Goal: Task Accomplishment & Management: Complete application form

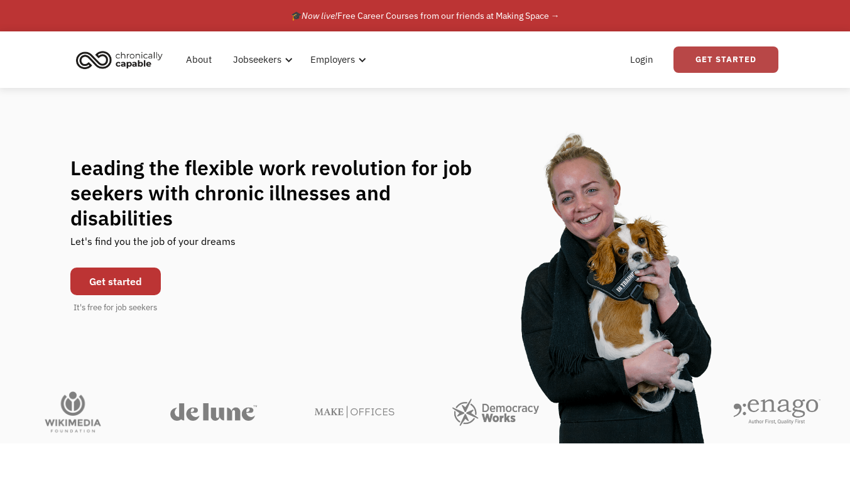
click at [766, 62] on link "Get Started" at bounding box center [726, 60] width 105 height 26
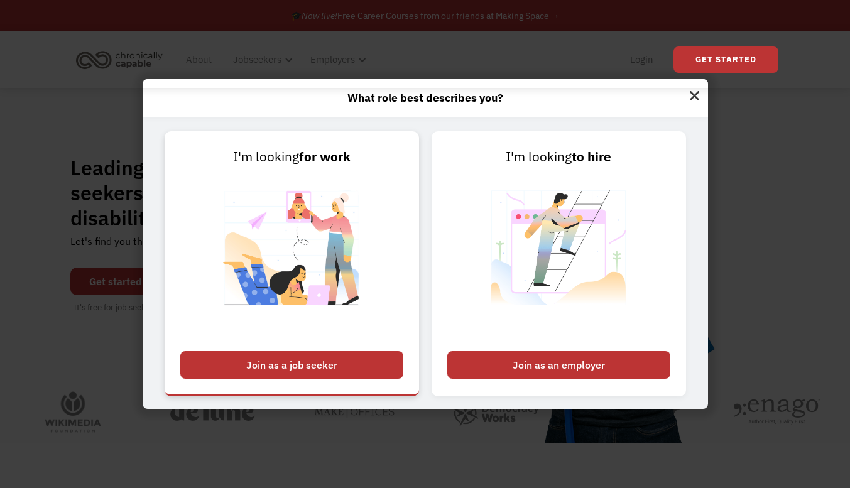
click at [317, 356] on div "Join as a job seeker" at bounding box center [291, 365] width 223 height 28
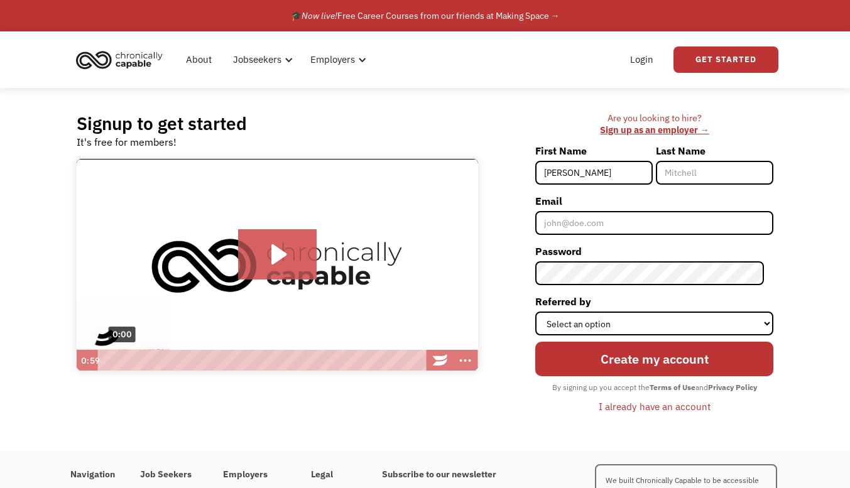
type input "Magdalena"
type input "Pogue"
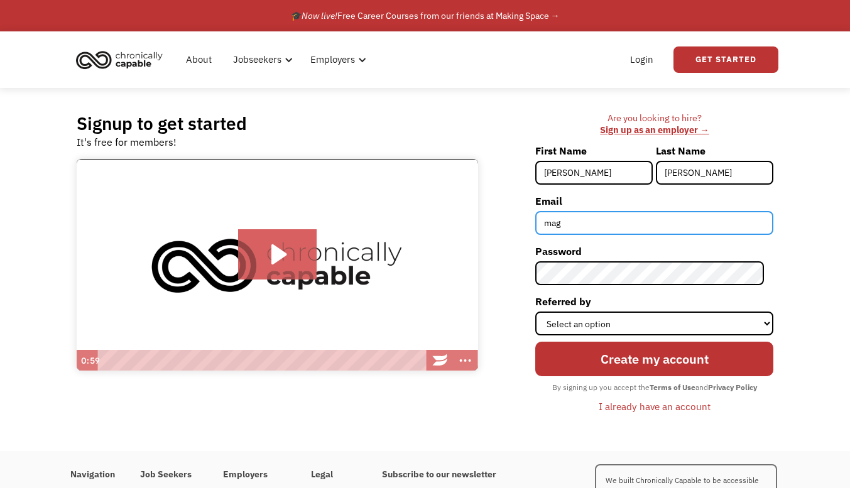
click at [703, 221] on input "mag" at bounding box center [655, 223] width 238 height 24
type input "[EMAIL_ADDRESS][DOMAIN_NAME]"
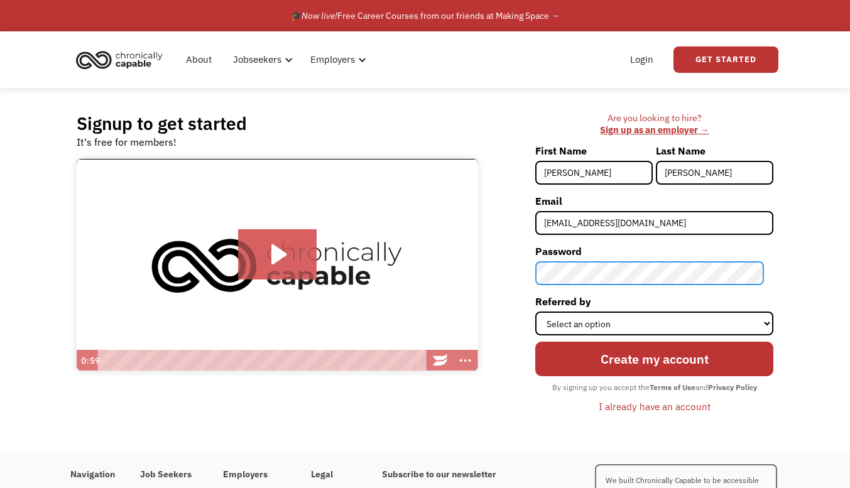
click at [536, 342] on input "Create my account" at bounding box center [655, 359] width 238 height 35
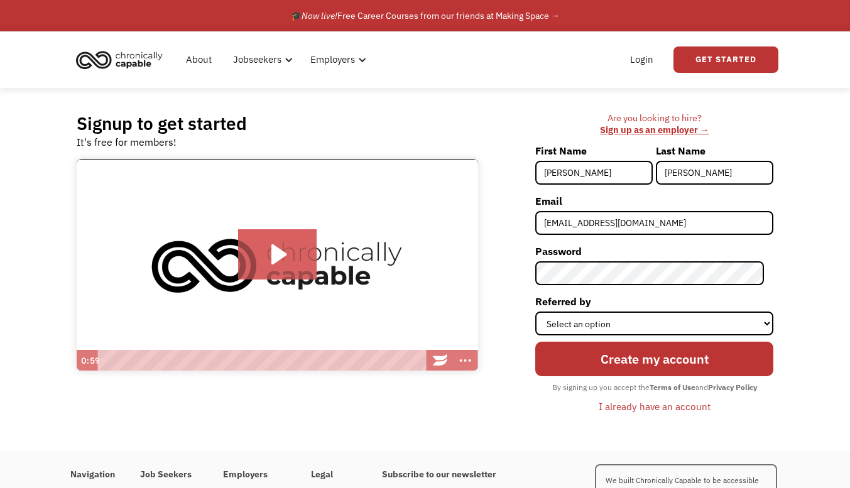
click at [673, 336] on div "Create my account By signing up you accept the Terms of Use and Privacy Policy …" at bounding box center [655, 377] width 238 height 82
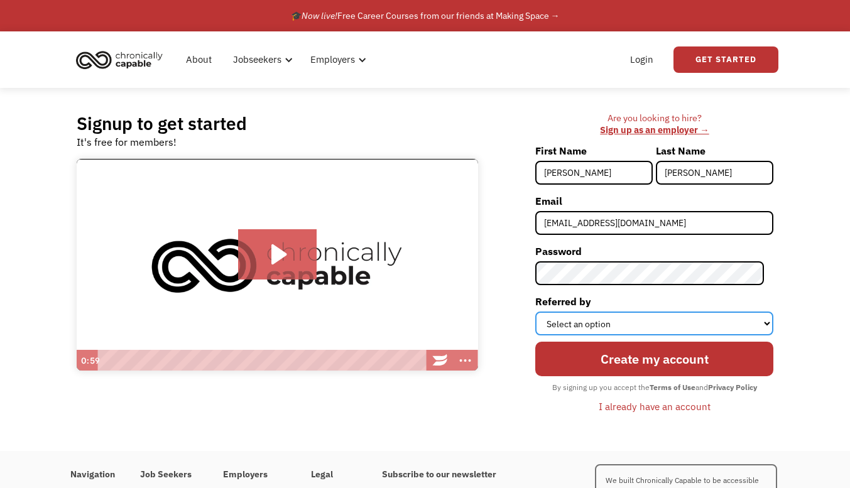
click at [681, 322] on select "Select an option Instagram Facebook Twitter Search Engine News Article Word of …" at bounding box center [655, 324] width 238 height 24
select select "Other"
click at [545, 312] on select "Select an option Instagram Facebook Twitter Search Engine News Article Word of …" at bounding box center [655, 324] width 238 height 24
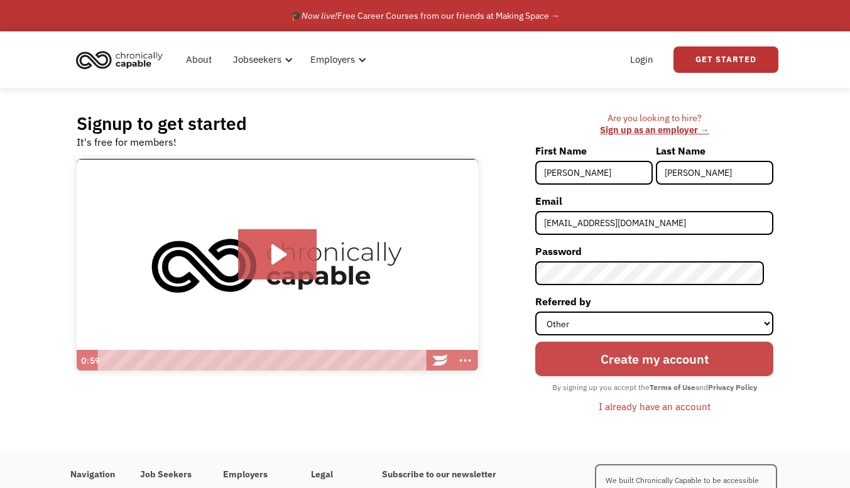
click at [663, 364] on input "Create my account" at bounding box center [655, 359] width 238 height 35
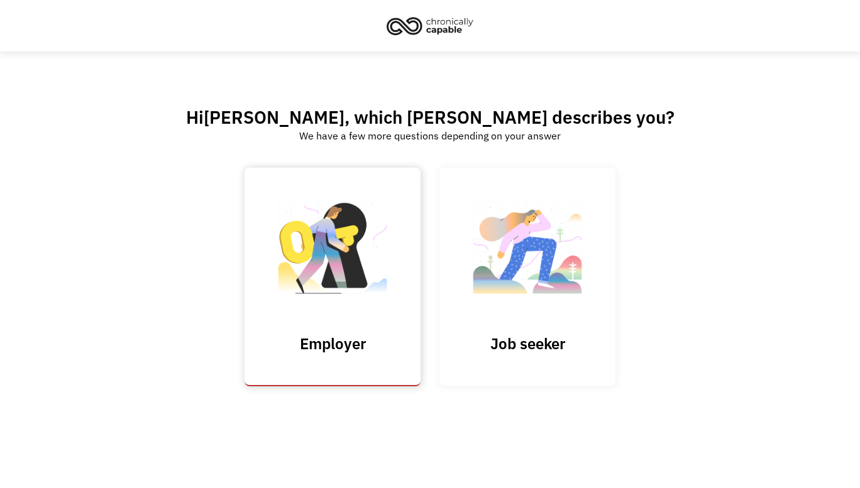
click at [324, 270] on input "Submit" at bounding box center [333, 277] width 176 height 219
type input "Please wait..."
click at [466, 285] on img at bounding box center [528, 254] width 126 height 123
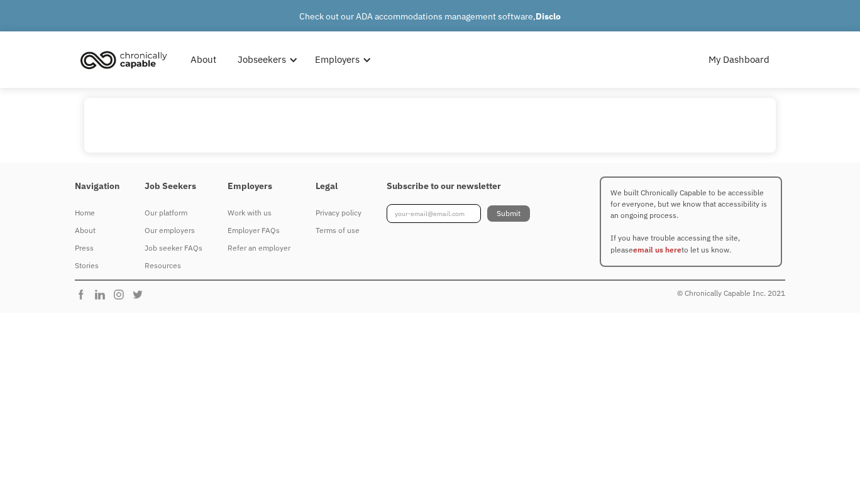
click at [538, 316] on body "Check out our ADA accommodations management software, Disclo What role best des…" at bounding box center [430, 244] width 860 height 488
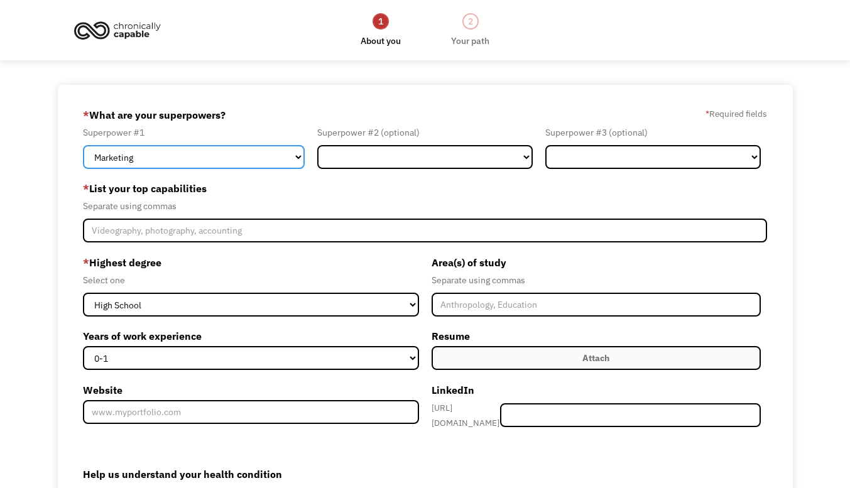
click at [251, 153] on select "Marketing Human Resources Finance Technology Operations Sales Industrial & Manu…" at bounding box center [194, 157] width 222 height 24
select select "Administration"
click at [83, 145] on select "Marketing Human Resources Finance Technology Operations Sales Industrial & Manu…" at bounding box center [194, 157] width 222 height 24
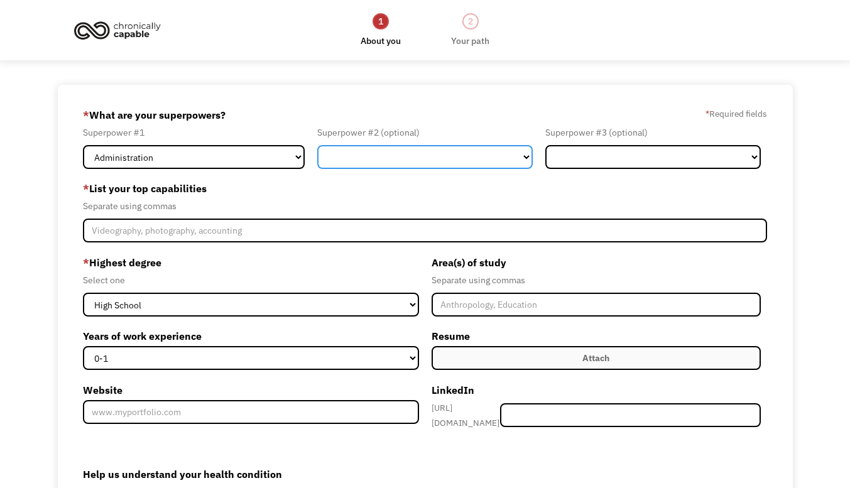
click at [519, 165] on select "Marketing Human Resources Finance Technology Operations Sales Industrial & Manu…" at bounding box center [425, 157] width 216 height 24
select select "Design"
click at [317, 145] on select "Marketing Human Resources Finance Technology Operations Sales Industrial & Manu…" at bounding box center [425, 157] width 216 height 24
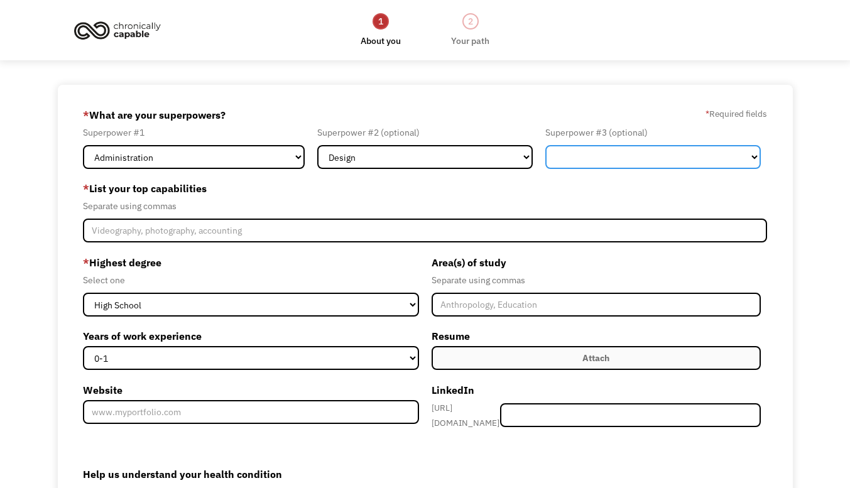
click at [627, 151] on select "Marketing Human Resources Finance Technology Operations Sales Industrial & Manu…" at bounding box center [654, 157] width 216 height 24
select select "Other"
click at [546, 145] on select "Marketing Human Resources Finance Technology Operations Sales Industrial & Manu…" at bounding box center [654, 157] width 216 height 24
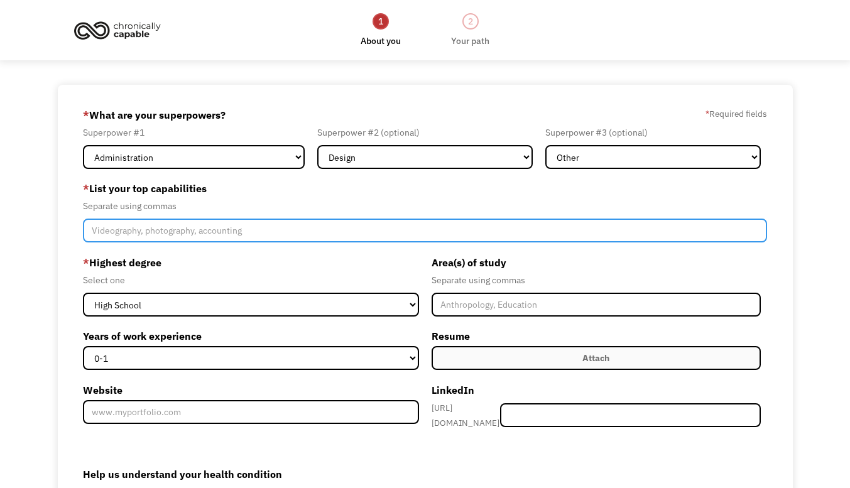
click at [614, 234] on input "Member-Create-Step1" at bounding box center [425, 231] width 685 height 24
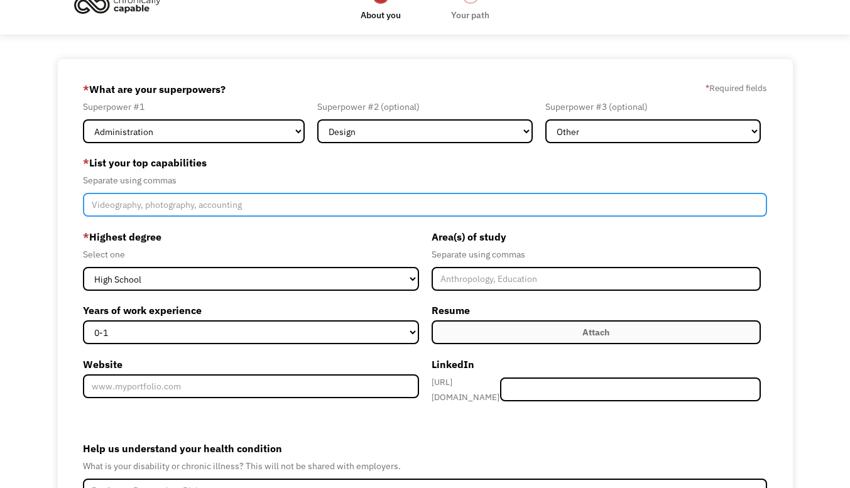
scroll to position [26, 0]
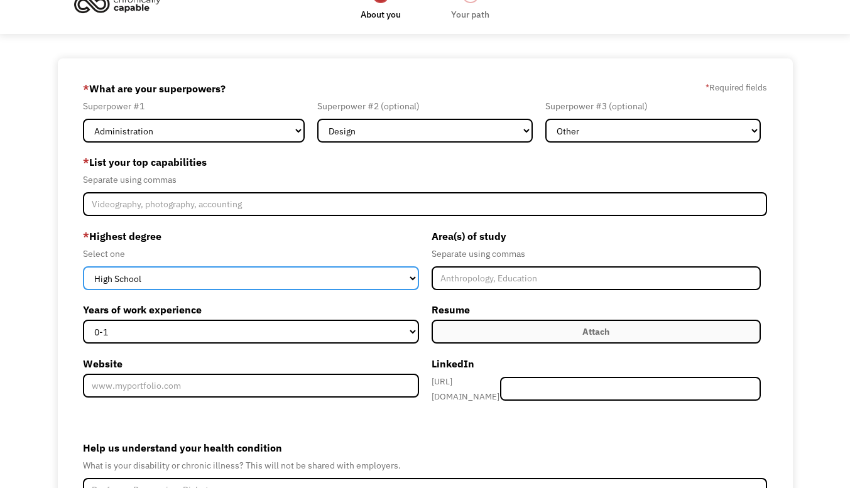
click at [405, 277] on select "High School Associates Bachelors Master's PhD" at bounding box center [251, 279] width 336 height 24
select select "bachelors"
click at [83, 267] on select "High School Associates Bachelors Master's PhD" at bounding box center [251, 279] width 336 height 24
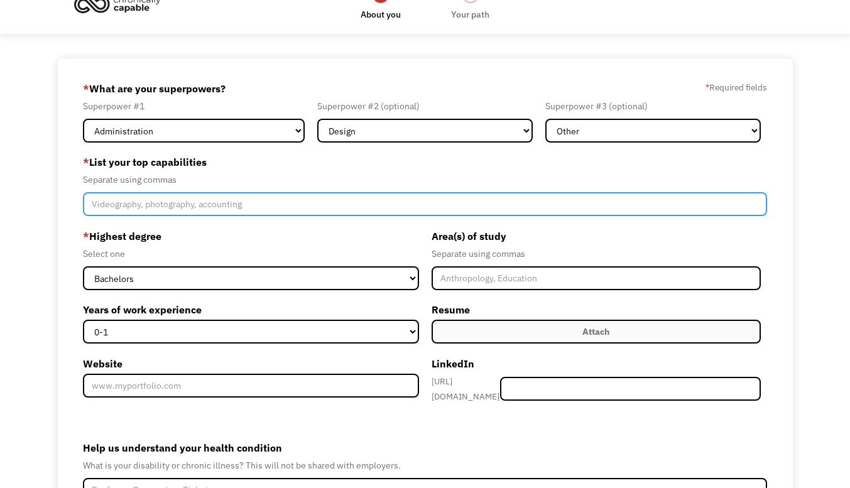
click at [410, 211] on input "Member-Create-Step1" at bounding box center [425, 204] width 685 height 24
paste input "administrative leadership"
click at [89, 202] on input "administrative leadership," at bounding box center [425, 204] width 685 height 24
click at [219, 204] on input "administrative leadership," at bounding box center [425, 204] width 685 height 24
paste input "devising, directing, and script development"
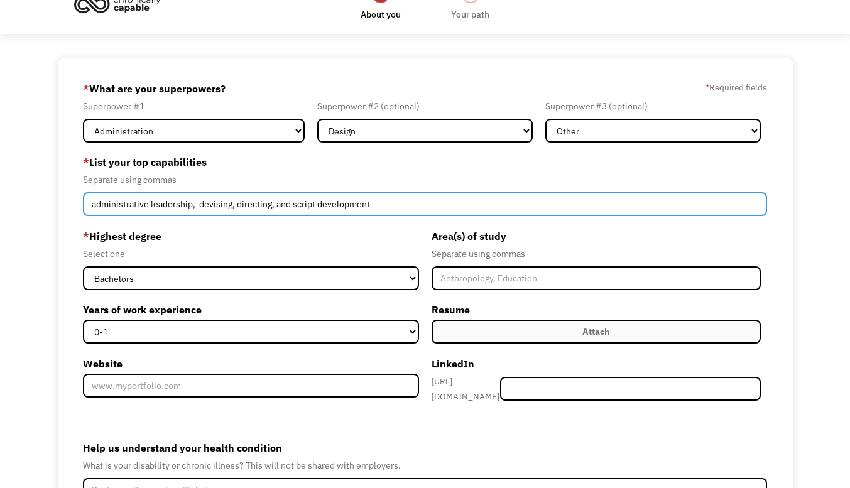
click at [300, 207] on input "administrative leadership, devising, directing, and script development" at bounding box center [425, 204] width 685 height 24
click at [365, 211] on input "administrative leadership, devising, directing, script development" at bounding box center [425, 204] width 685 height 24
type input "administrative leadership, devising, directing, script development, document cr…"
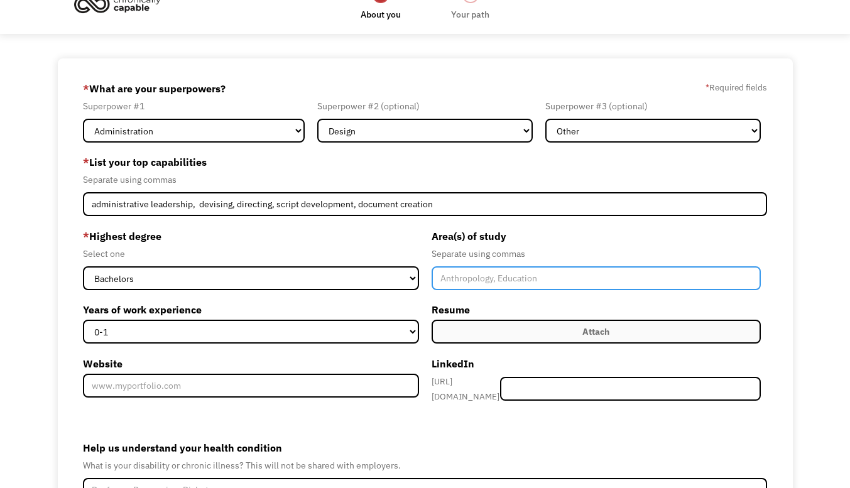
click at [456, 282] on input "Member-Create-Step1" at bounding box center [596, 279] width 329 height 24
type input "Theatre, American Sign Language"
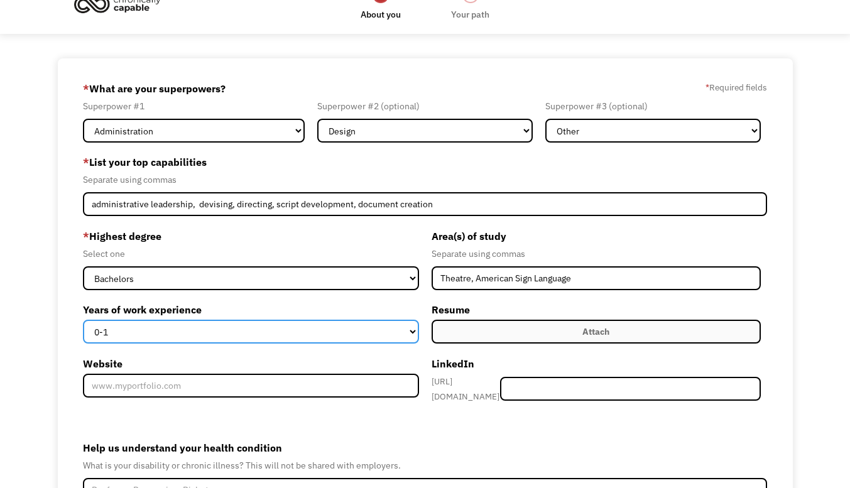
click at [412, 336] on select "0-1 2-4 5-10 11-15 15+" at bounding box center [251, 332] width 336 height 24
select select "5-10"
click at [83, 320] on select "0-1 2-4 5-10 11-15 15+" at bounding box center [251, 332] width 336 height 24
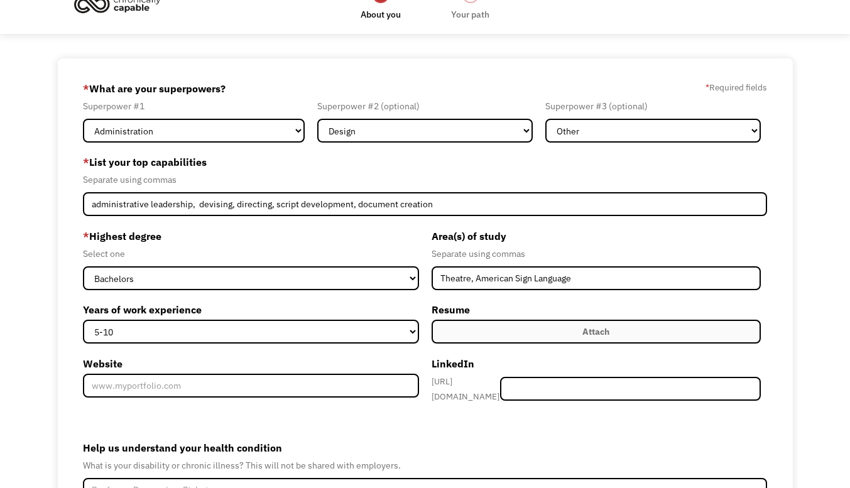
click at [488, 325] on label "Attach" at bounding box center [596, 332] width 329 height 24
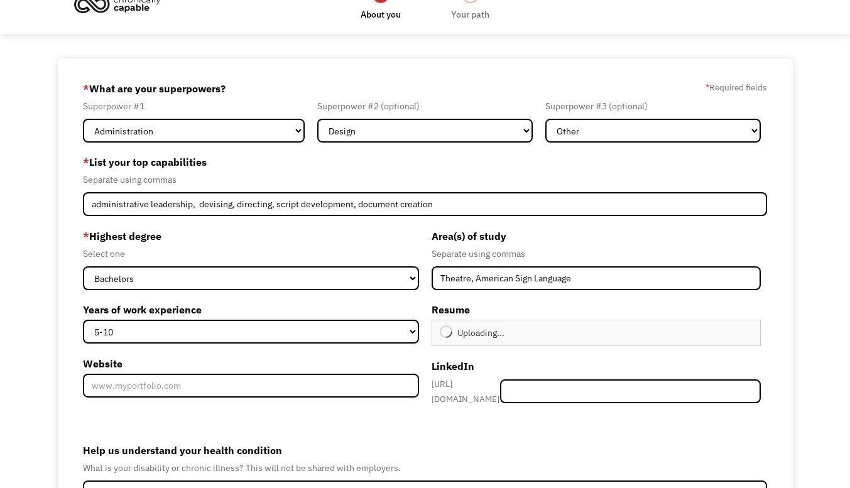
type input "Continue"
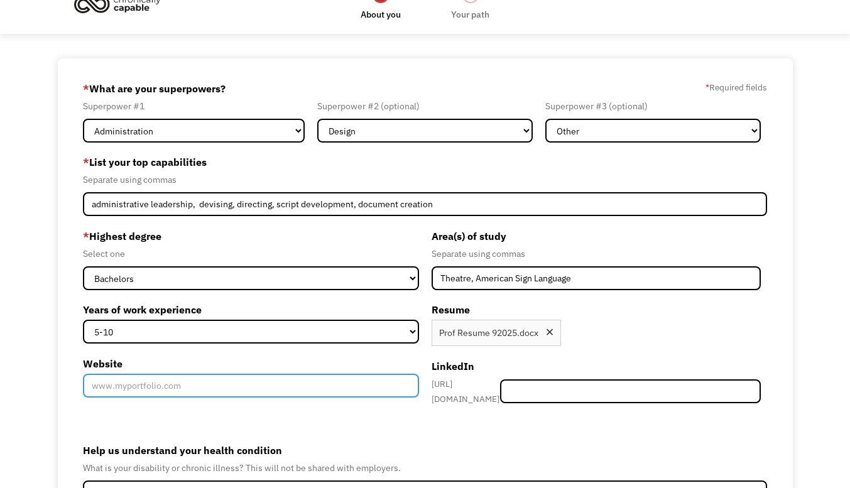
paste input "https://magdalenapogue.my.canva.site/"
click at [323, 389] on input "Website" at bounding box center [251, 386] width 336 height 24
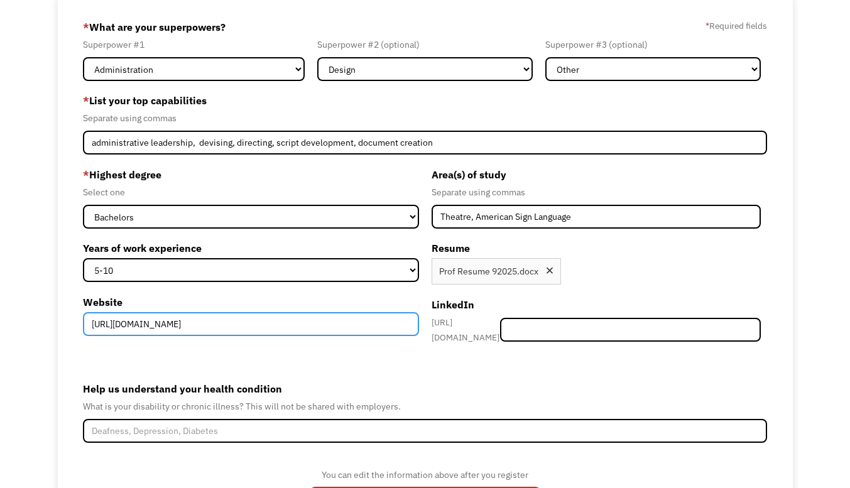
scroll to position [111, 0]
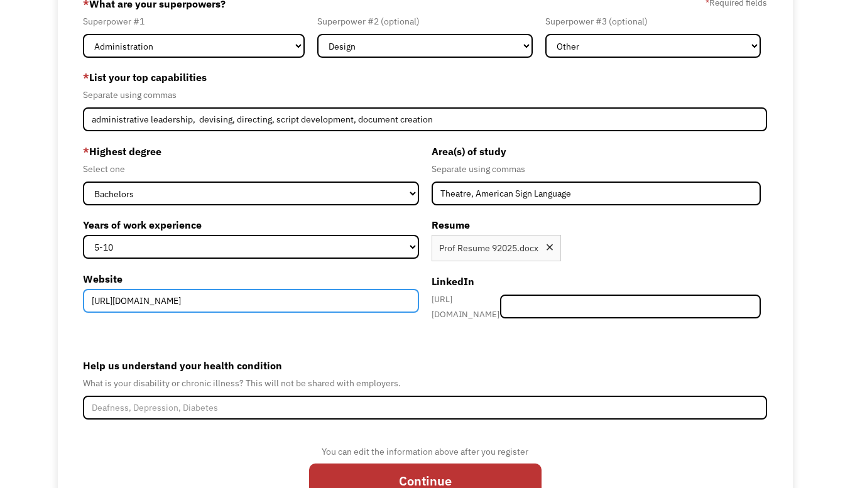
type input "https://magdalenapogue.my.canva.site/"
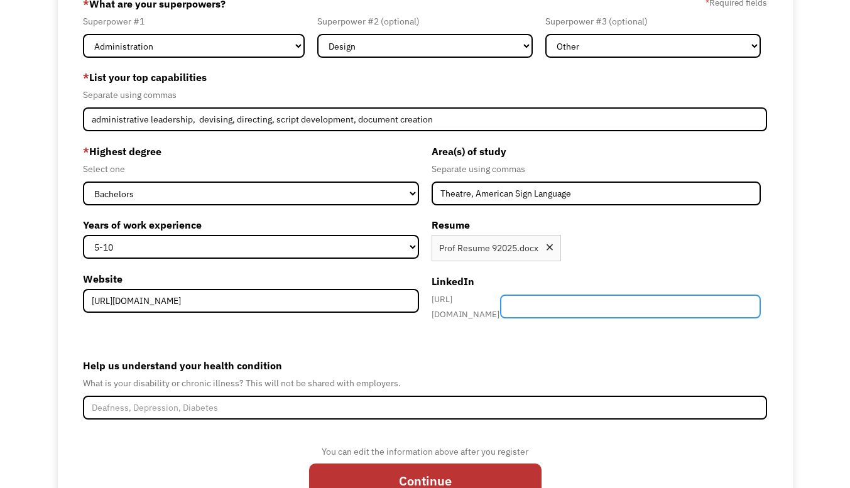
click at [602, 310] on input "Member-Create-Step1" at bounding box center [630, 307] width 261 height 24
type input "magdalena-pogue"
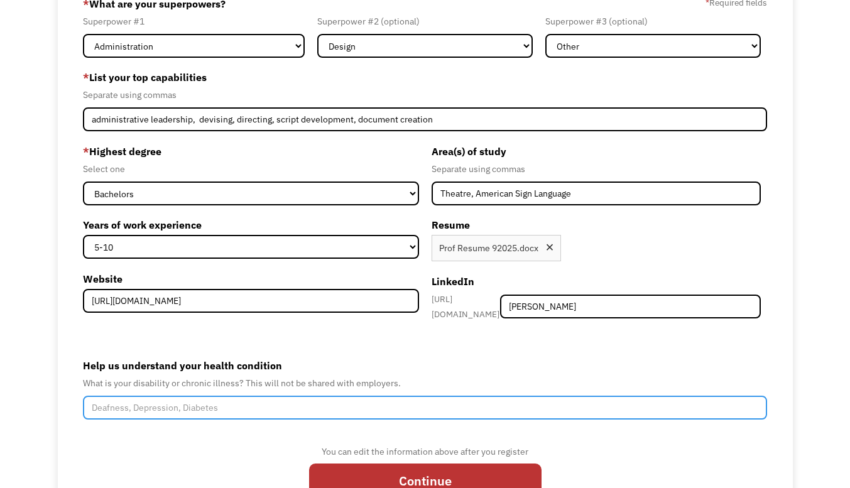
click at [415, 410] on input "Help us understand your health condition" at bounding box center [425, 408] width 685 height 24
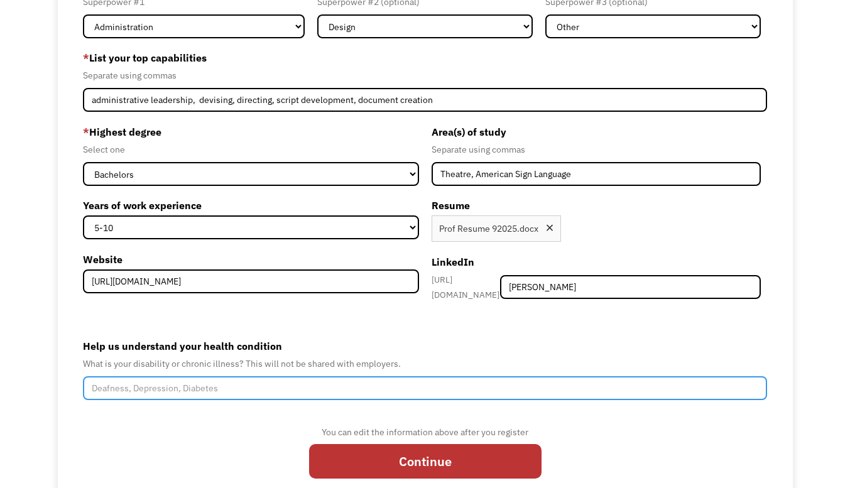
scroll to position [131, 0]
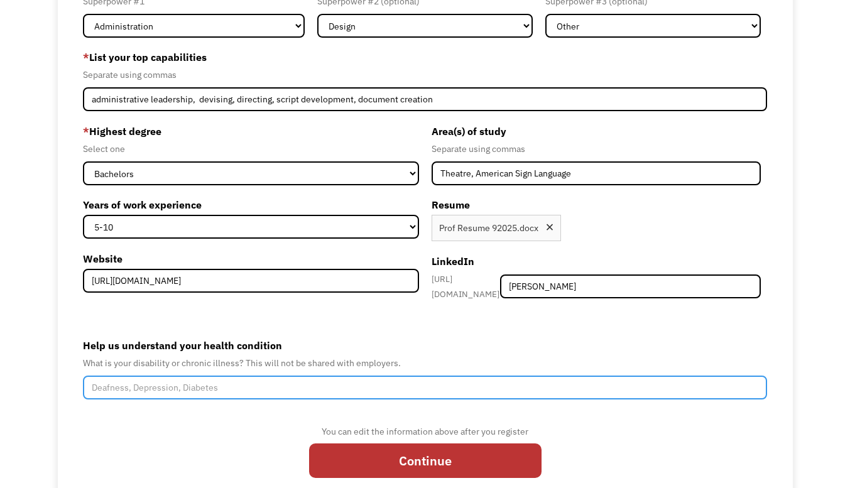
type input "U"
type input "L"
drag, startPoint x: 206, startPoint y: 376, endPoint x: 155, endPoint y: 385, distance: 51.7
click at [155, 385] on input "Systemic Lupus Eurythmoto" at bounding box center [425, 388] width 685 height 24
click at [221, 387] on input "Systemic Lupus Eurythmoto" at bounding box center [425, 388] width 685 height 24
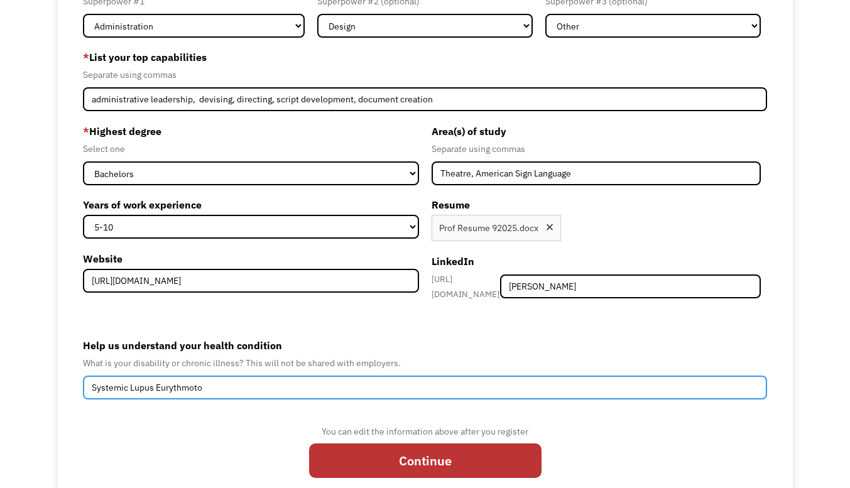
drag, startPoint x: 221, startPoint y: 387, endPoint x: 103, endPoint y: 385, distance: 117.6
drag, startPoint x: 103, startPoint y: 385, endPoint x: 239, endPoint y: 385, distance: 135.8
click at [239, 385] on input "Systemic Lupus Eurythmoto" at bounding box center [425, 388] width 685 height 24
drag, startPoint x: 200, startPoint y: 382, endPoint x: 144, endPoint y: 382, distance: 55.9
drag, startPoint x: 144, startPoint y: 382, endPoint x: 238, endPoint y: 389, distance: 93.9
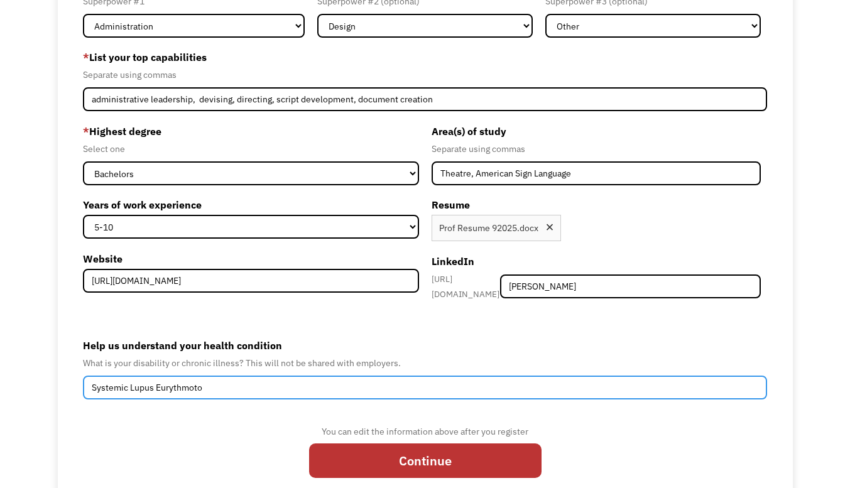
click at [238, 389] on input "Systemic Lupus Eurythmoto" at bounding box center [425, 388] width 685 height 24
drag, startPoint x: 217, startPoint y: 384, endPoint x: 92, endPoint y: 379, distance: 125.2
click at [92, 379] on input "Systemic Lupus Eurythmoto" at bounding box center [425, 388] width 685 height 24
click at [336, 376] on input "Systemic Lupus Eurythmoto" at bounding box center [425, 388] width 685 height 24
click at [324, 384] on input "Systemic Lupus Eurythmoto" at bounding box center [425, 388] width 685 height 24
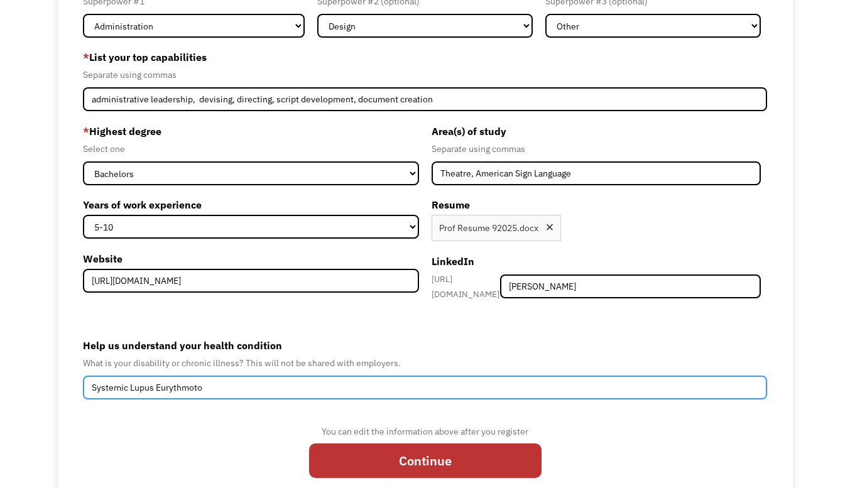
click at [324, 384] on input "Systemic Lupus Eurythmoto" at bounding box center [425, 388] width 685 height 24
paste input "systemic lupus erythematosus"
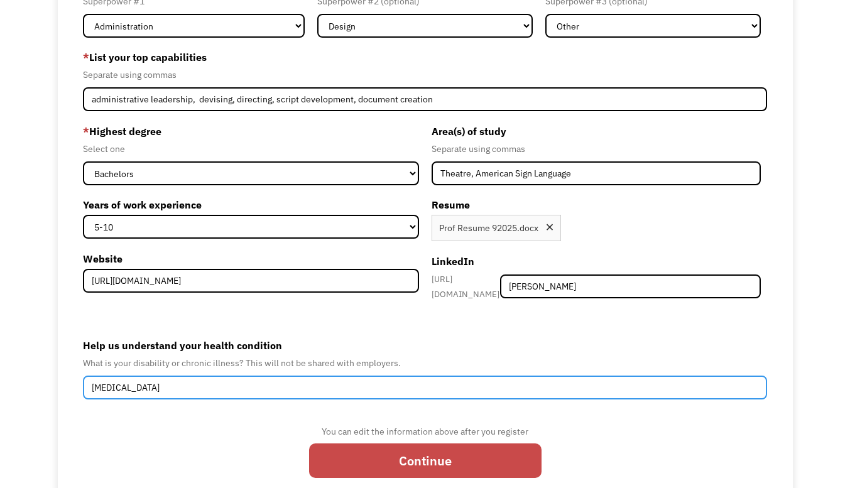
type input "systemic lupus erythematosus"
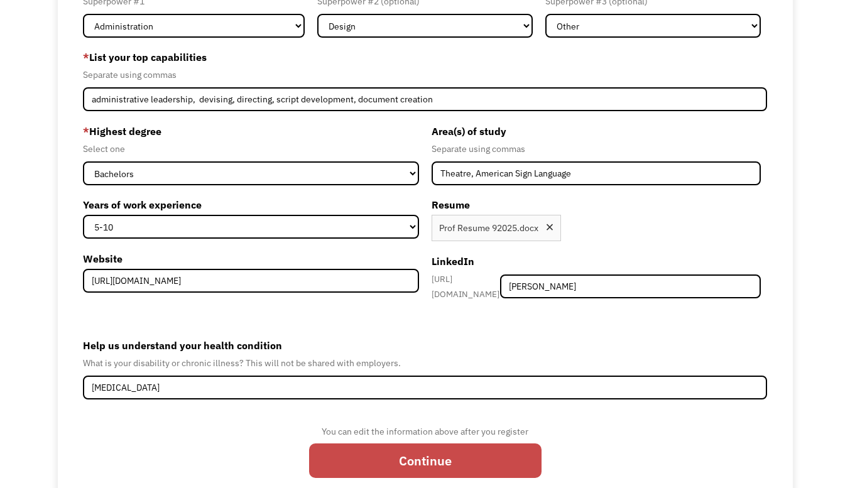
click at [357, 461] on input "Continue" at bounding box center [425, 461] width 233 height 35
type input "Please wait..."
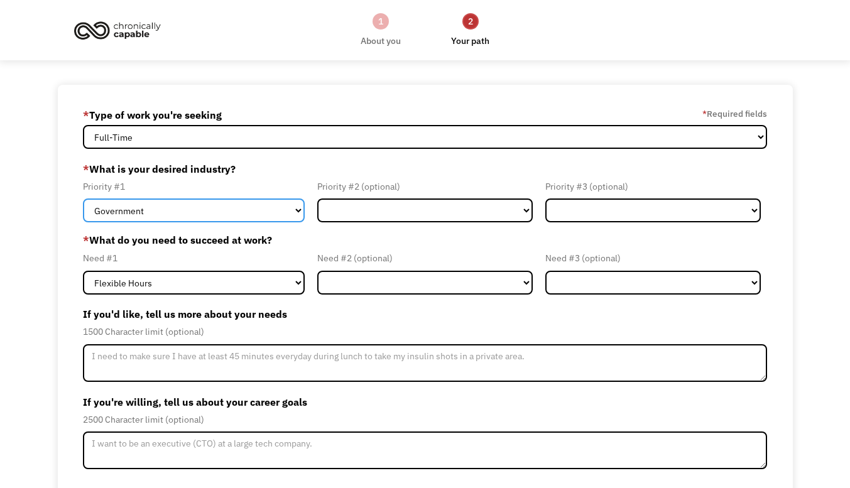
click at [269, 214] on select "Government Finance & Insurance Health & Social Care Tech & Engineering Creative…" at bounding box center [194, 211] width 222 height 24
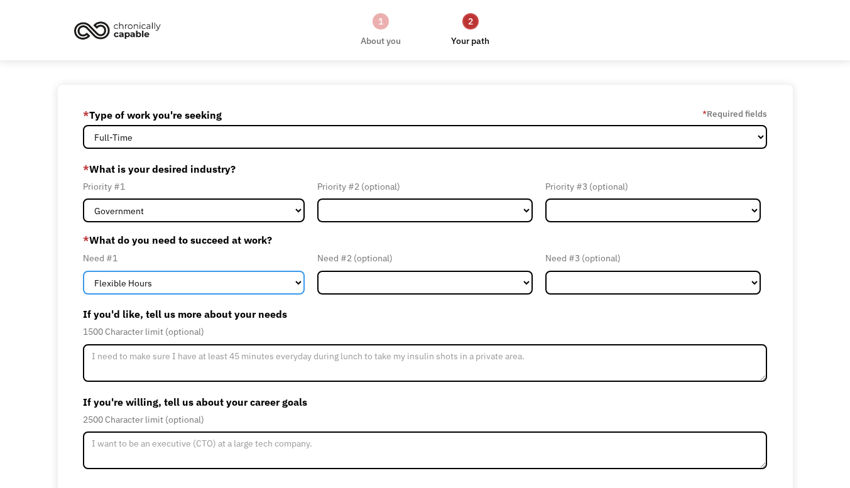
click at [260, 273] on select "Flexible Hours Remote Work Service Animal On-site Accommodations Visual Support…" at bounding box center [194, 283] width 222 height 24
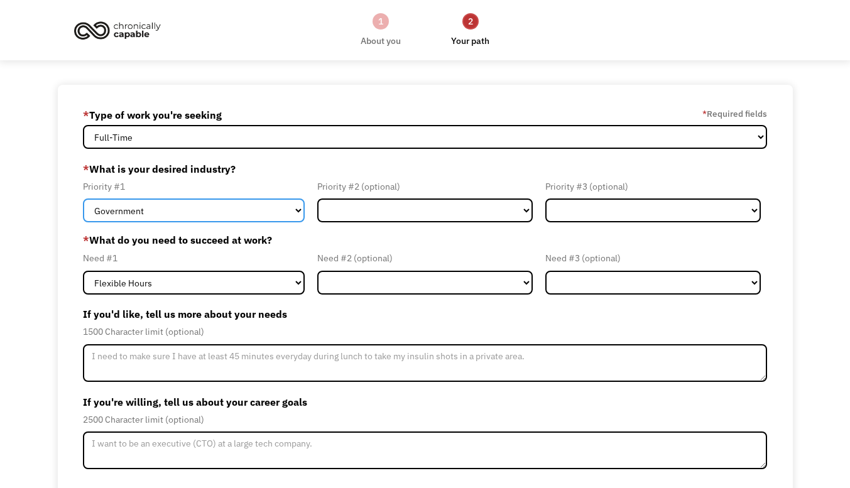
click at [290, 204] on select "Government Finance & Insurance Health & Social Care Tech & Engineering Creative…" at bounding box center [194, 211] width 222 height 24
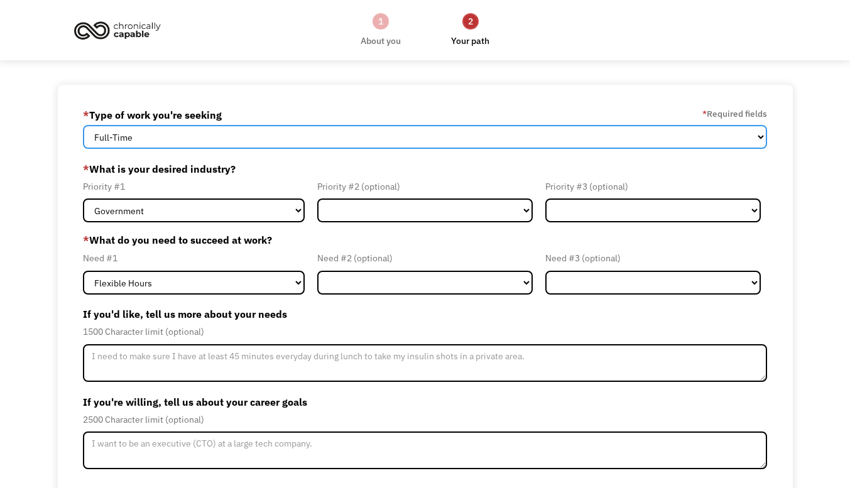
click at [318, 145] on select "Full-Time Part-Time Both Full-Time and Part-Time" at bounding box center [425, 137] width 685 height 24
select select "Both Full-Time and Part-Time"
click at [83, 125] on select "Full-Time Part-Time Both Full-Time and Part-Time" at bounding box center [425, 137] width 685 height 24
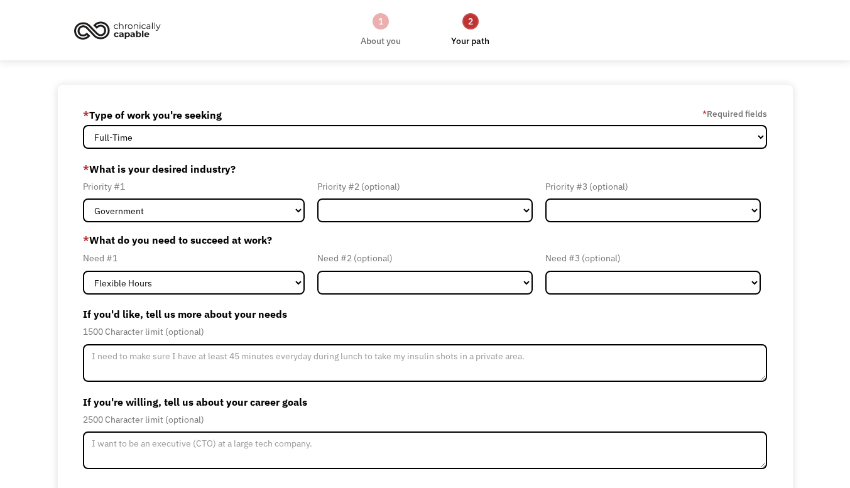
click at [312, 192] on div "Priority #2 (optional) Government Finance & Insurance Health & Social Care Tech…" at bounding box center [425, 201] width 228 height 44
click at [294, 214] on select "Government Finance & Insurance Health & Social Care Tech & Engineering Creative…" at bounding box center [194, 211] width 222 height 24
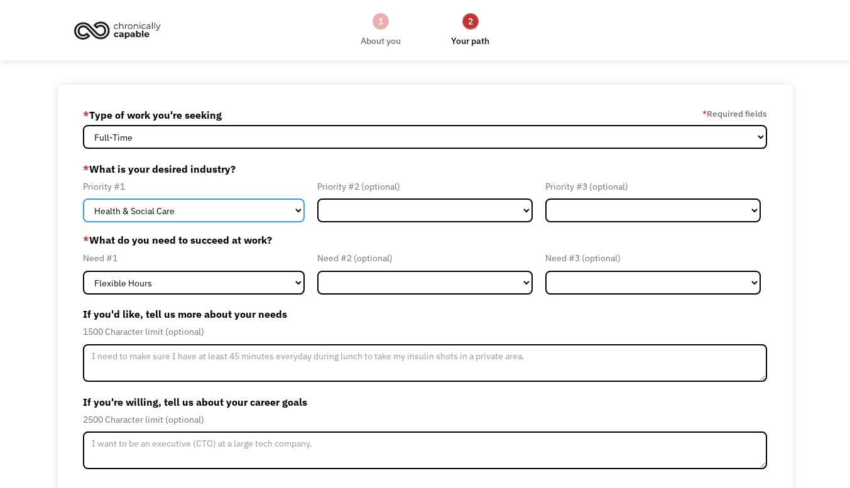
click at [83, 199] on select "Government Finance & Insurance Health & Social Care Tech & Engineering Creative…" at bounding box center [194, 211] width 222 height 24
click at [258, 207] on select "Government Finance & Insurance Health & Social Care Tech & Engineering Creative…" at bounding box center [194, 211] width 222 height 24
select select "Administrative"
click at [83, 199] on select "Government Finance & Insurance Health & Social Care Tech & Engineering Creative…" at bounding box center [194, 211] width 222 height 24
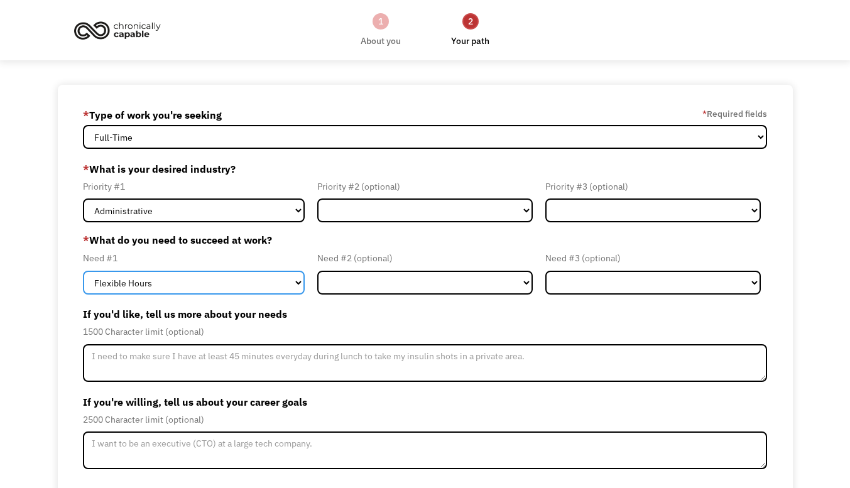
click at [238, 274] on select "Flexible Hours Remote Work Service Animal On-site Accommodations Visual Support…" at bounding box center [194, 283] width 222 height 24
click at [83, 271] on select "Flexible Hours Remote Work Service Animal On-site Accommodations Visual Support…" at bounding box center [194, 283] width 222 height 24
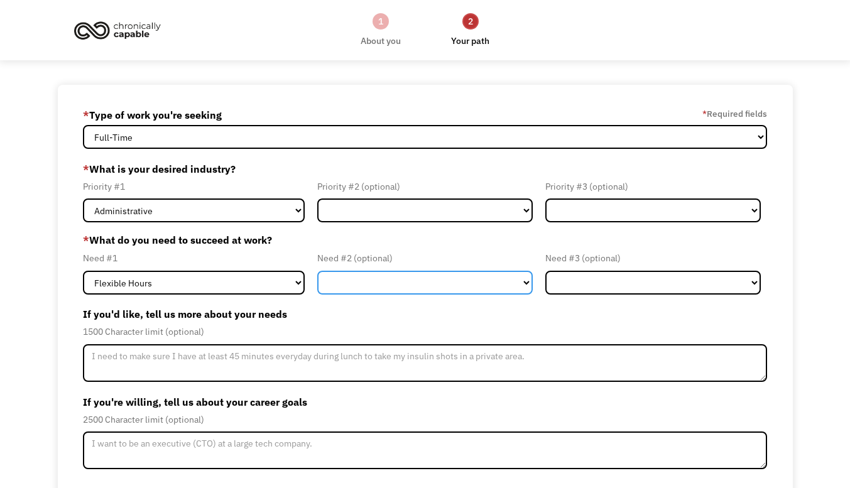
click at [353, 282] on select "Flexible Hours Remote Work Service Animal On-site Accommodations Visual Support…" at bounding box center [425, 283] width 216 height 24
click at [317, 271] on select "Flexible Hours Remote Work Service Animal On-site Accommodations Visual Support…" at bounding box center [425, 283] width 216 height 24
click at [373, 283] on select "Flexible Hours Remote Work Service Animal On-site Accommodations Visual Support…" at bounding box center [425, 283] width 216 height 24
select select "Remote Work"
click at [317, 271] on select "Flexible Hours Remote Work Service Animal On-site Accommodations Visual Support…" at bounding box center [425, 283] width 216 height 24
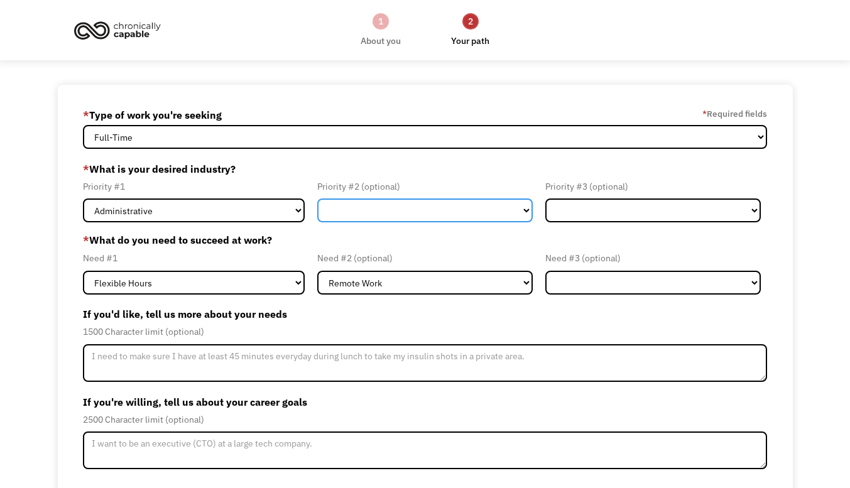
click at [396, 202] on select "Government Finance & Insurance Health & Social Care Tech & Engineering Creative…" at bounding box center [425, 211] width 216 height 24
select select "Creative & Design"
click at [317, 199] on select "Government Finance & Insurance Health & Social Care Tech & Engineering Creative…" at bounding box center [425, 211] width 216 height 24
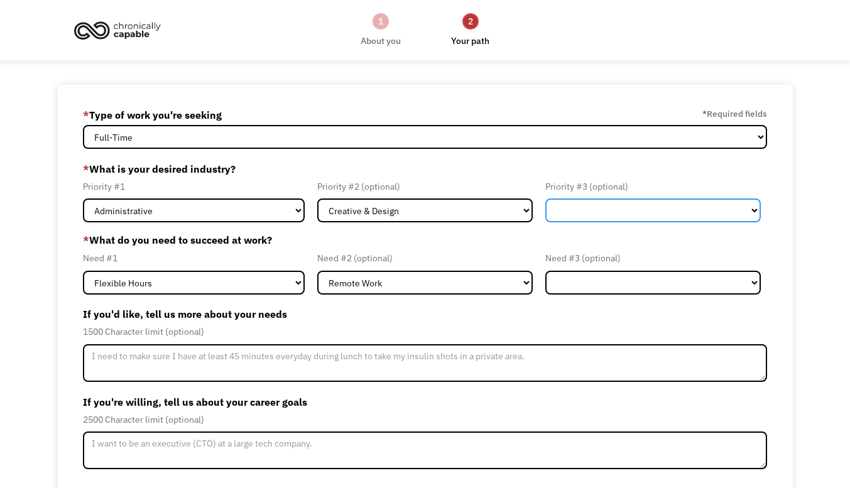
click at [580, 217] on select "Government Finance & Insurance Health & Social Care Tech & Engineering Creative…" at bounding box center [654, 211] width 216 height 24
select select "Other"
click at [546, 199] on select "Government Finance & Insurance Health & Social Care Tech & Engineering Creative…" at bounding box center [654, 211] width 216 height 24
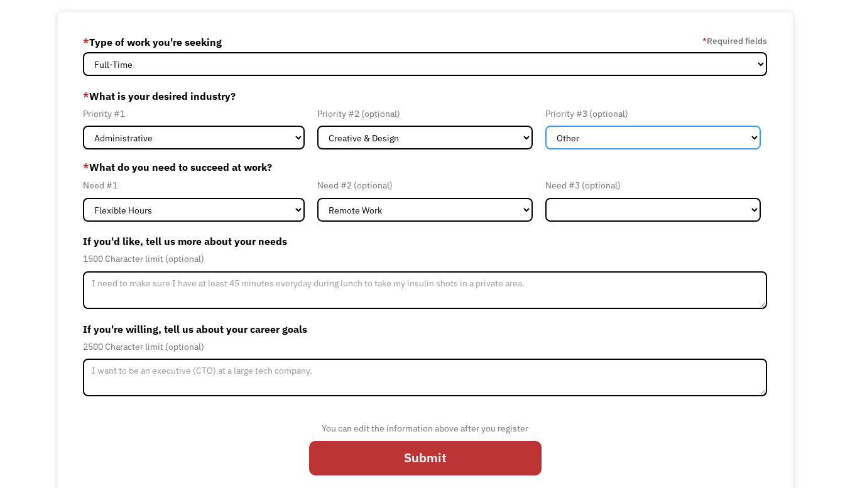
scroll to position [74, 0]
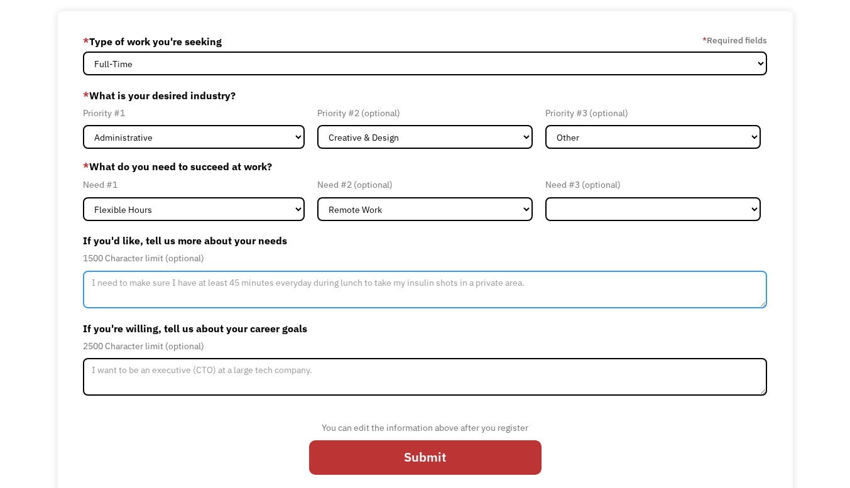
click at [534, 288] on textarea "Member-Update-Form-Step2" at bounding box center [425, 290] width 685 height 38
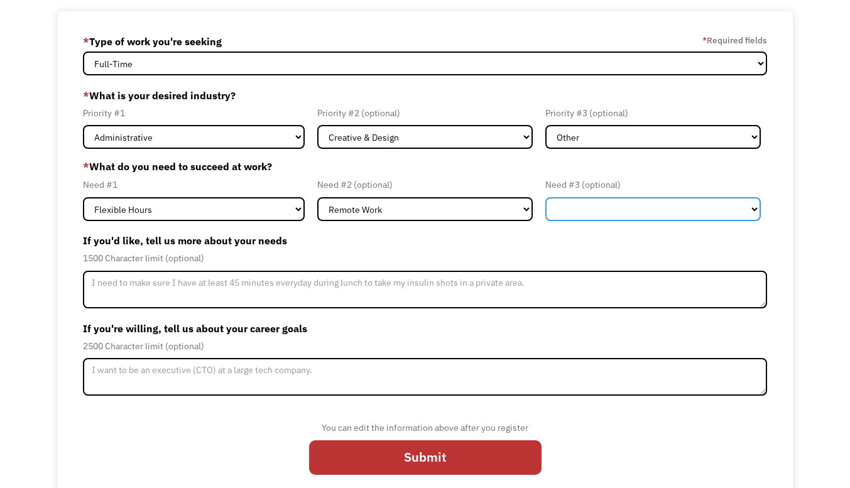
click at [583, 198] on select "Flexible Hours Remote Work Service Animal On-site Accommodations Visual Support…" at bounding box center [654, 209] width 216 height 24
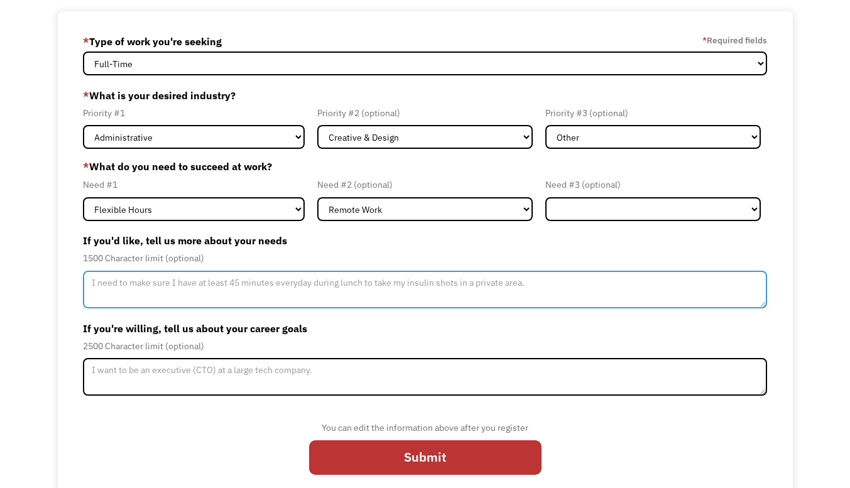
click at [443, 282] on textarea "Member-Update-Form-Step2" at bounding box center [425, 290] width 685 height 38
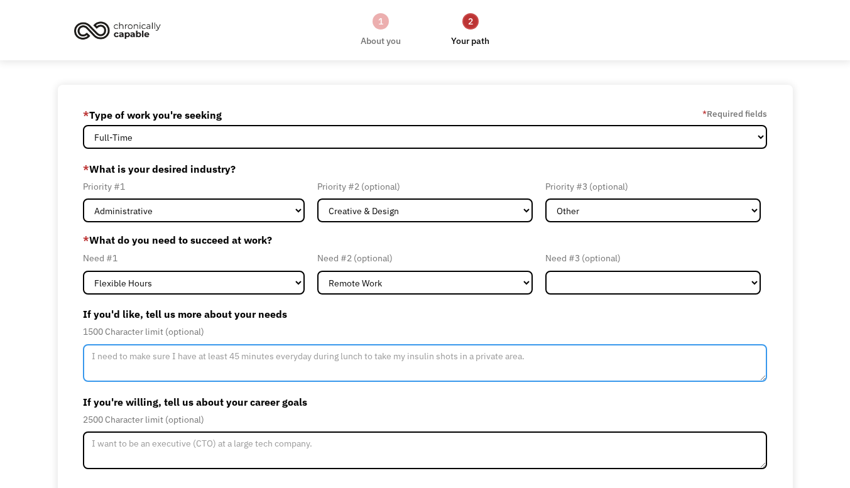
scroll to position [91, 0]
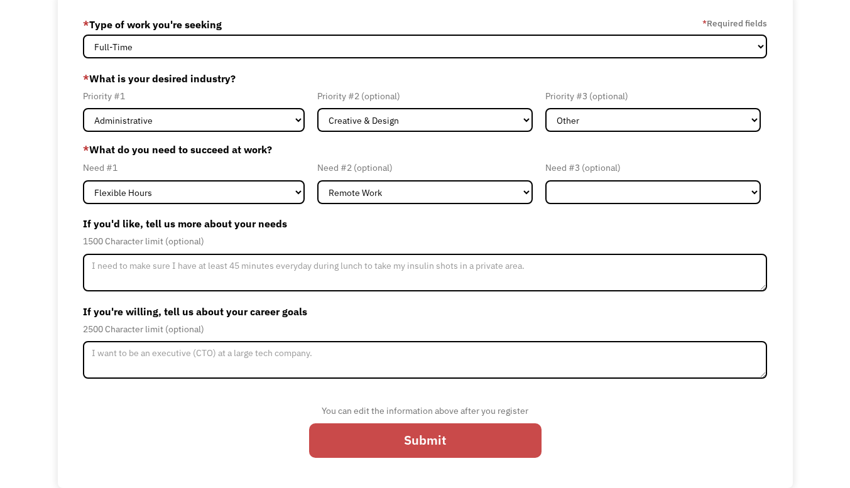
click at [380, 431] on input "Submit" at bounding box center [425, 441] width 233 height 35
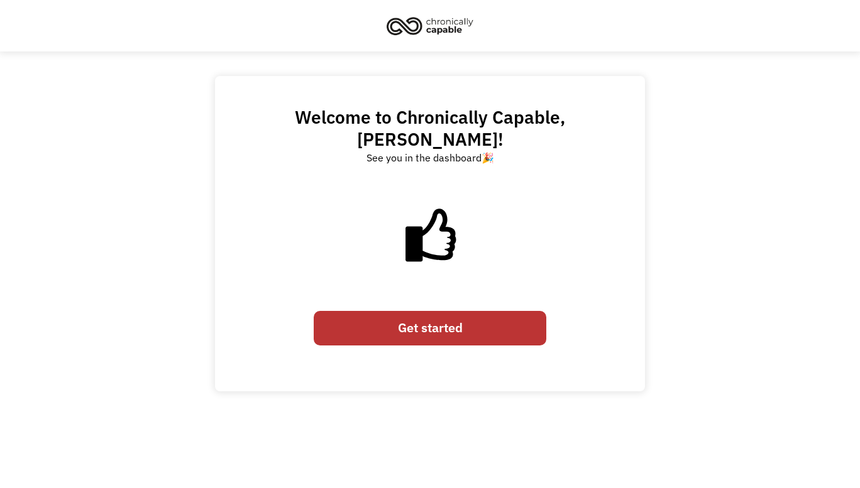
click at [400, 314] on link "Get started" at bounding box center [430, 328] width 233 height 35
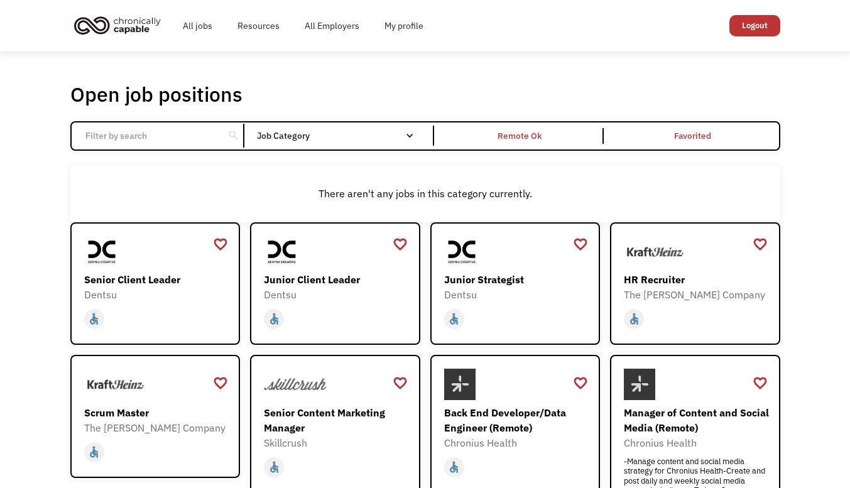
scroll to position [1, 0]
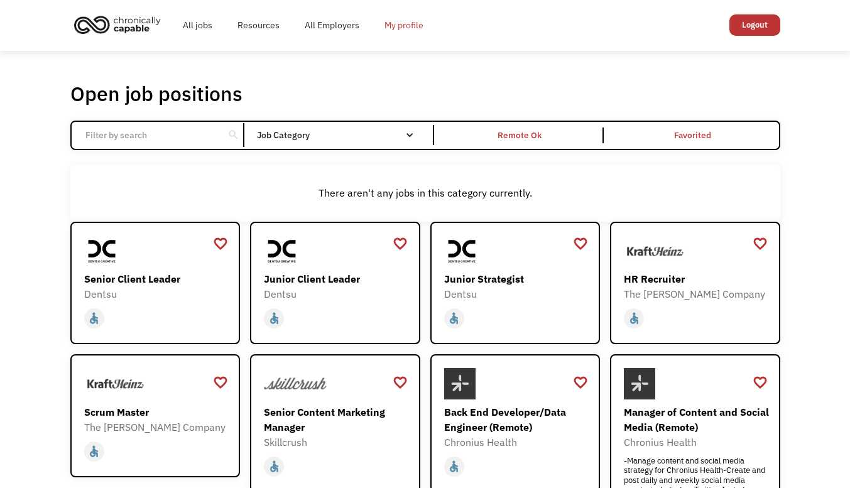
click at [397, 30] on link "My profile" at bounding box center [404, 25] width 64 height 40
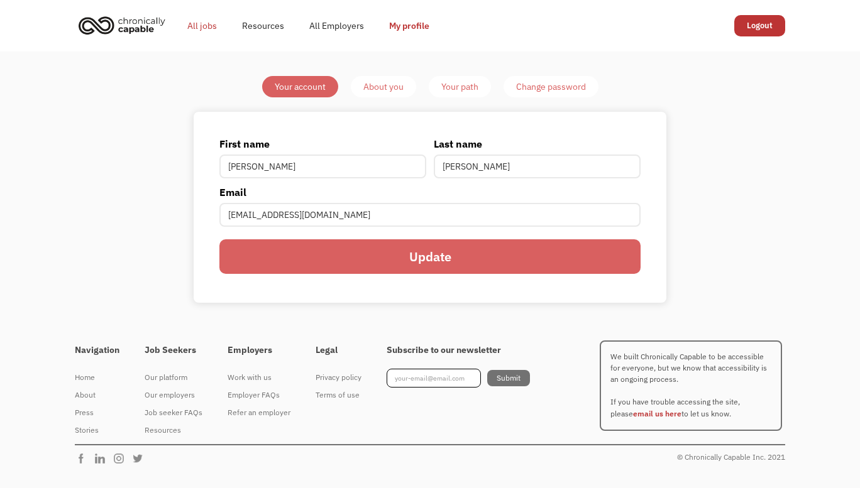
click at [204, 16] on link "All jobs" at bounding box center [202, 26] width 55 height 40
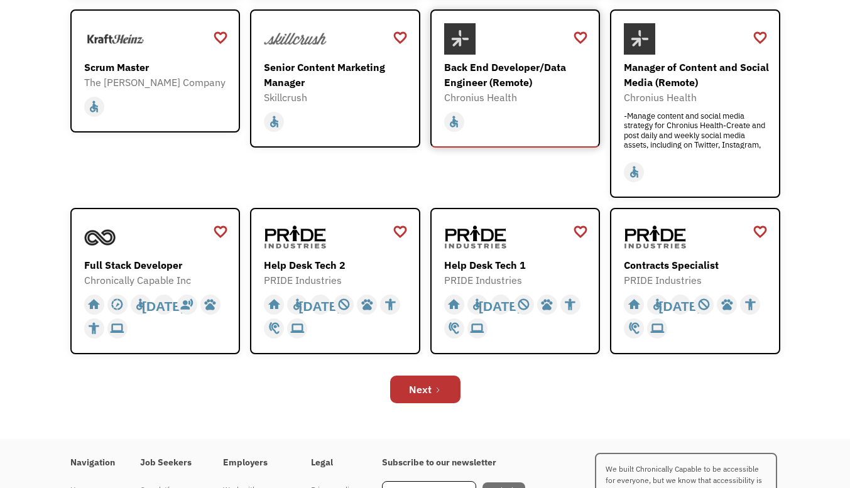
scroll to position [348, 0]
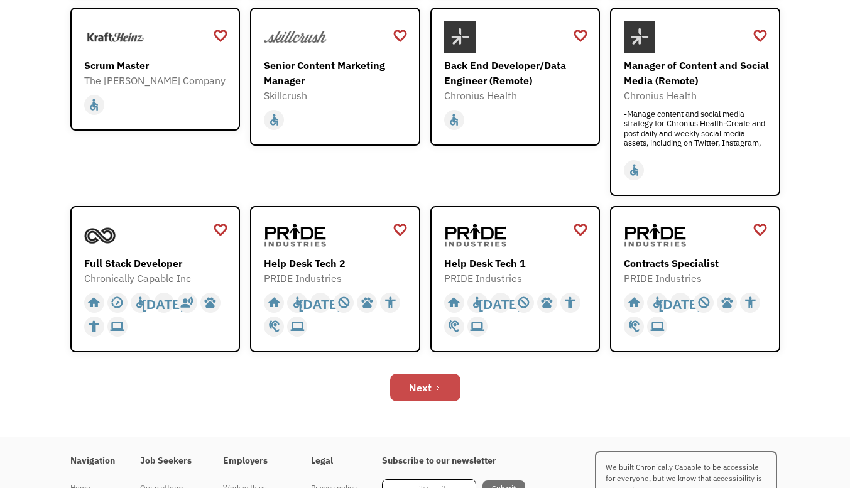
click at [443, 386] on link "Next" at bounding box center [425, 388] width 70 height 28
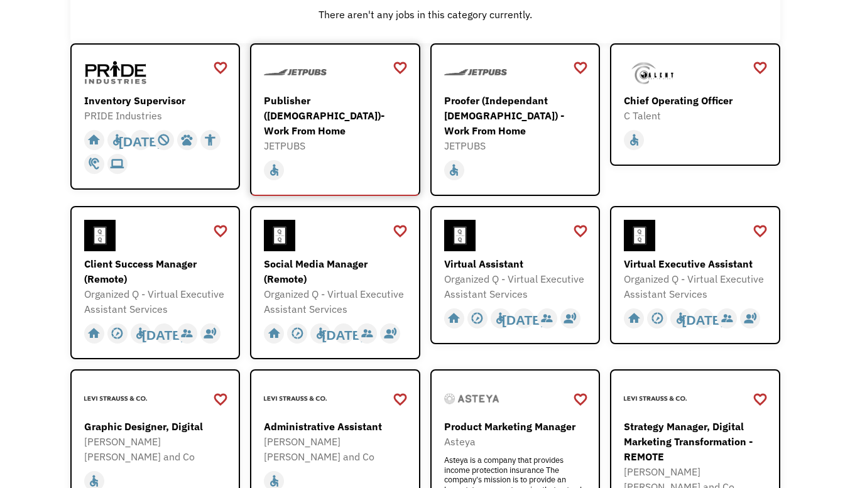
scroll to position [240, 0]
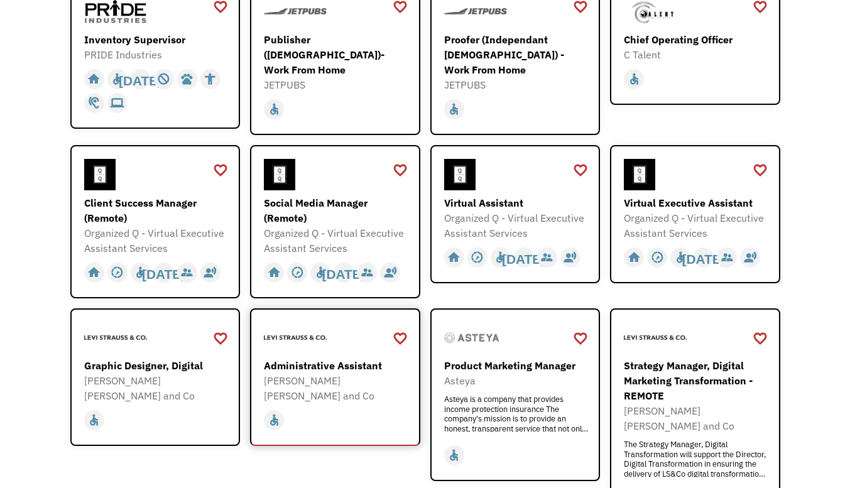
click at [334, 373] on div "[PERSON_NAME] [PERSON_NAME] and Co" at bounding box center [337, 388] width 146 height 30
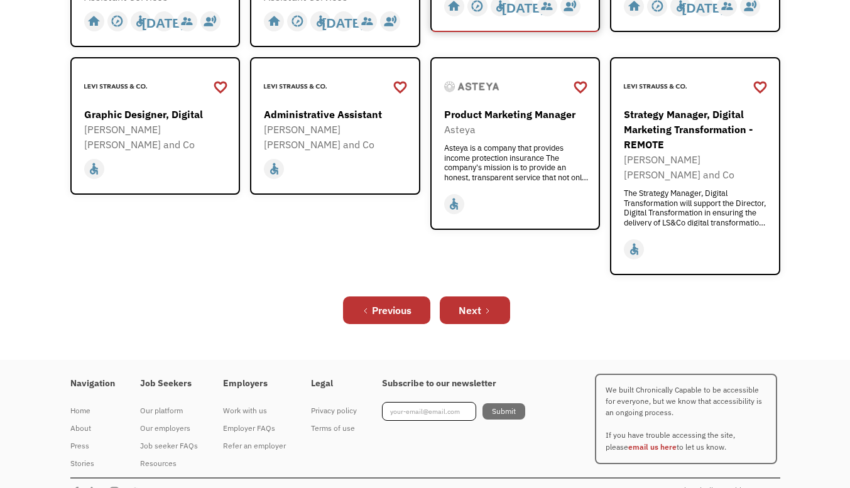
scroll to position [0, 0]
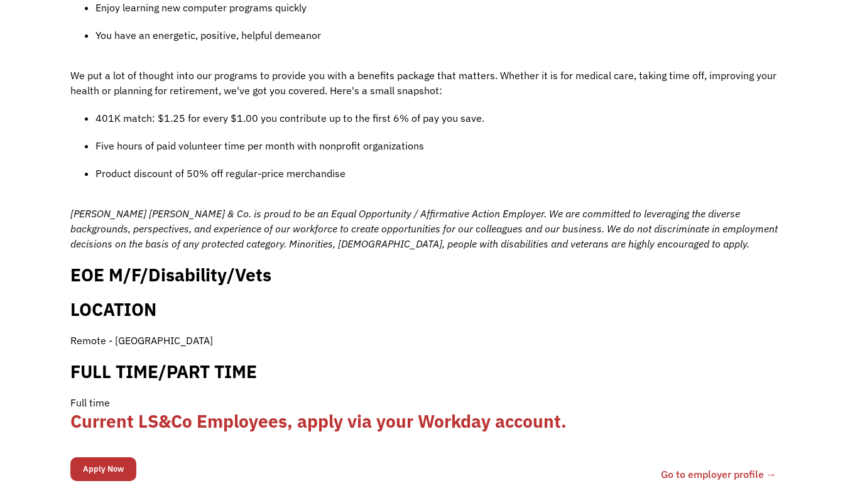
scroll to position [1125, 0]
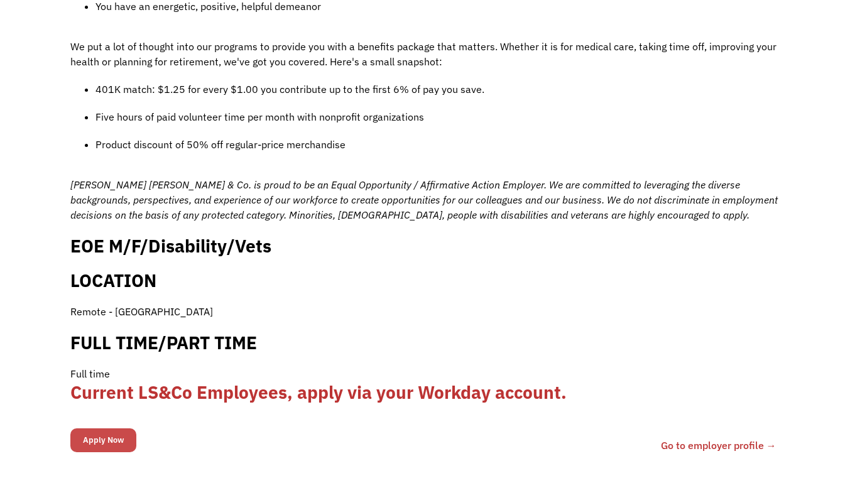
click at [102, 429] on input "Apply Now" at bounding box center [103, 441] width 66 height 24
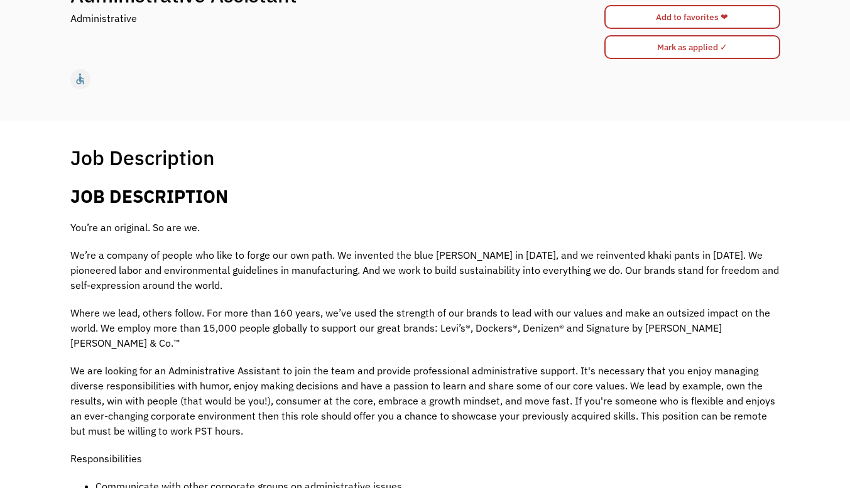
scroll to position [0, 0]
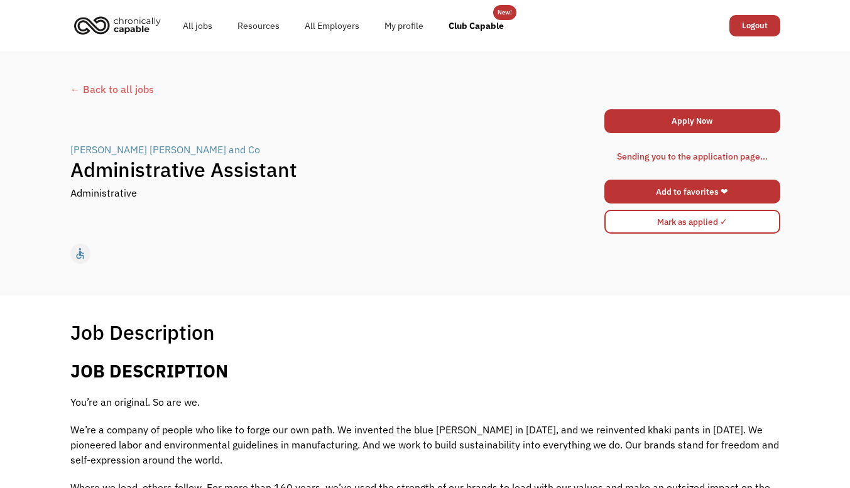
click at [669, 197] on link "Add to favorites ❤" at bounding box center [693, 192] width 176 height 24
click at [698, 121] on link "Apply Now" at bounding box center [693, 121] width 176 height 24
drag, startPoint x: 92, startPoint y: 97, endPoint x: 119, endPoint y: 84, distance: 30.1
click at [119, 84] on div "← Back to all jobs Levi Strauss and Co | Administrative Assistant Administrativ…" at bounding box center [425, 173] width 735 height 195
click at [119, 84] on div "← Back to all jobs" at bounding box center [425, 89] width 710 height 15
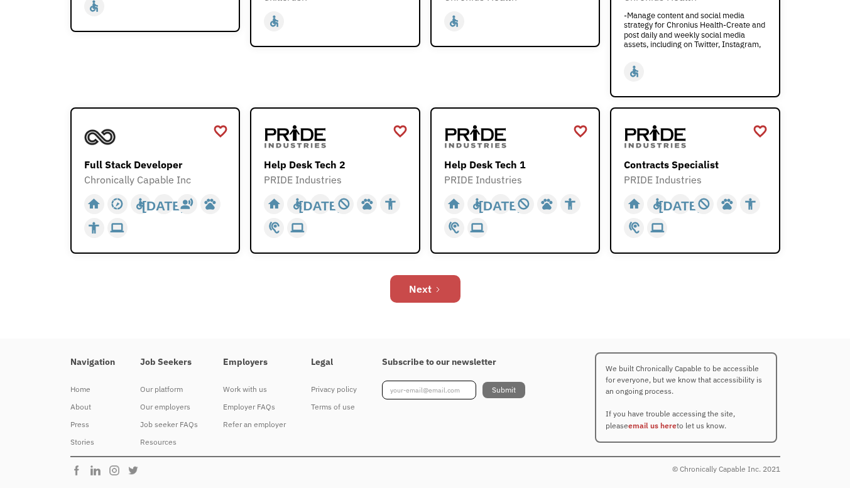
click at [410, 299] on link "Next" at bounding box center [425, 289] width 70 height 28
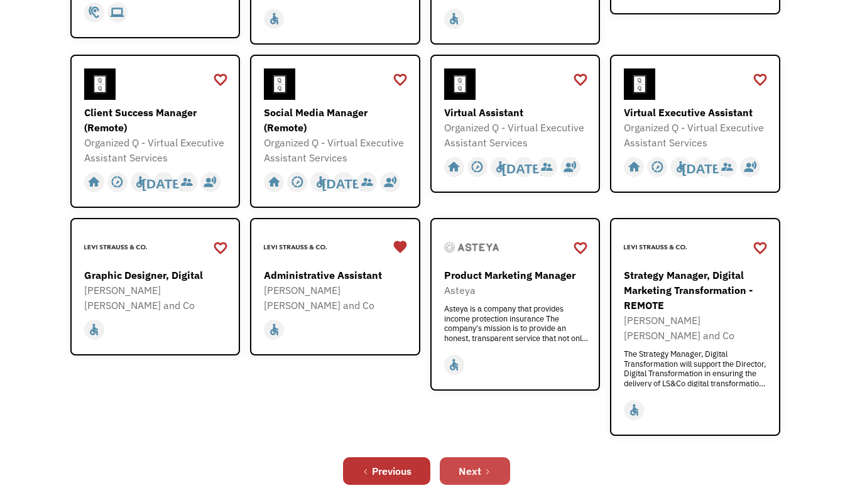
click at [479, 464] on div "Next" at bounding box center [470, 471] width 23 height 15
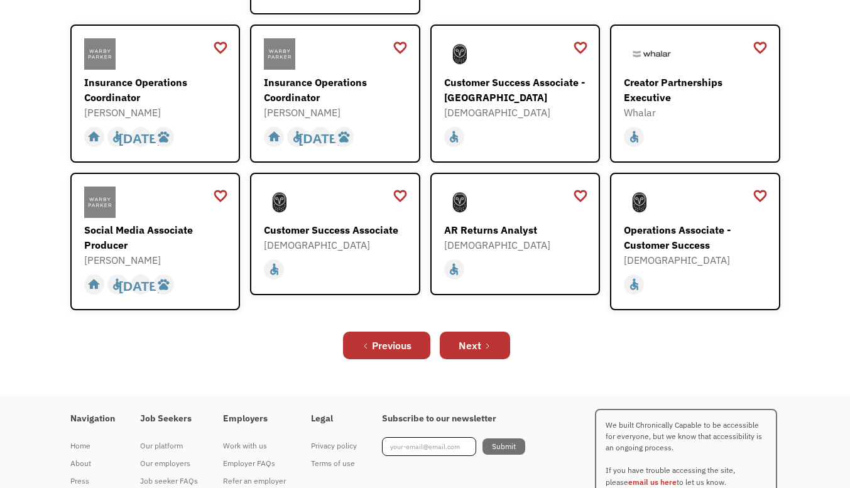
scroll to position [427, 0]
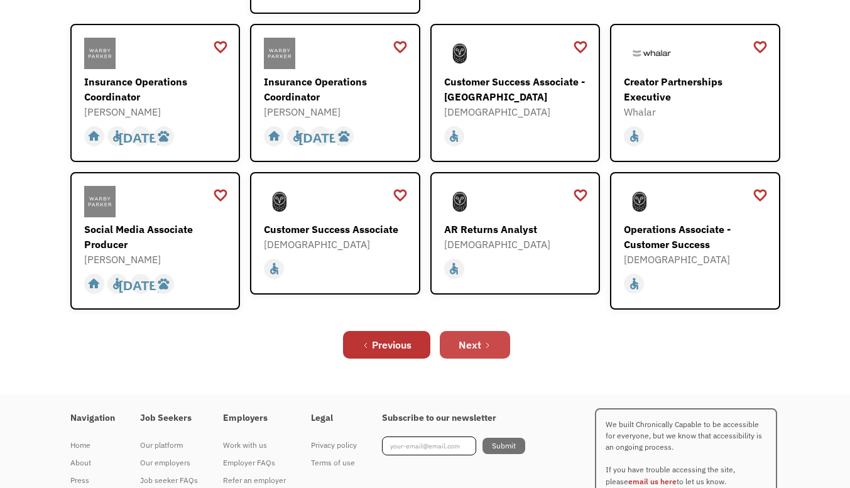
click at [478, 331] on link "Next" at bounding box center [475, 345] width 70 height 28
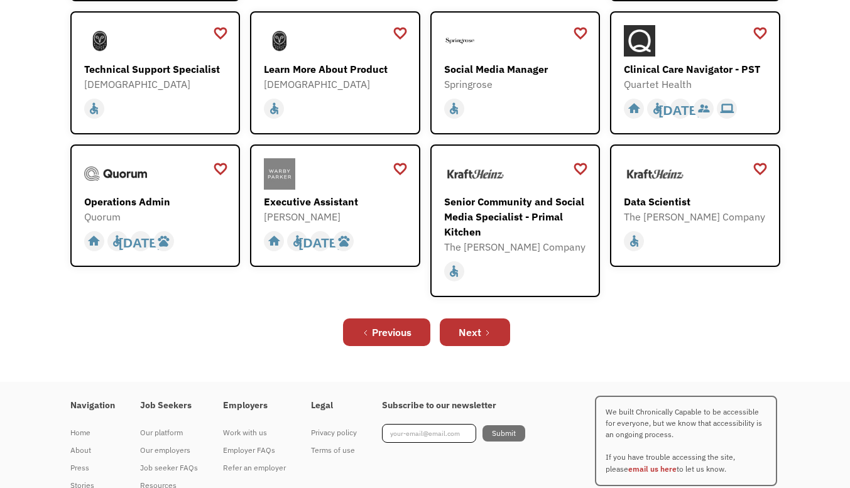
scroll to position [360, 0]
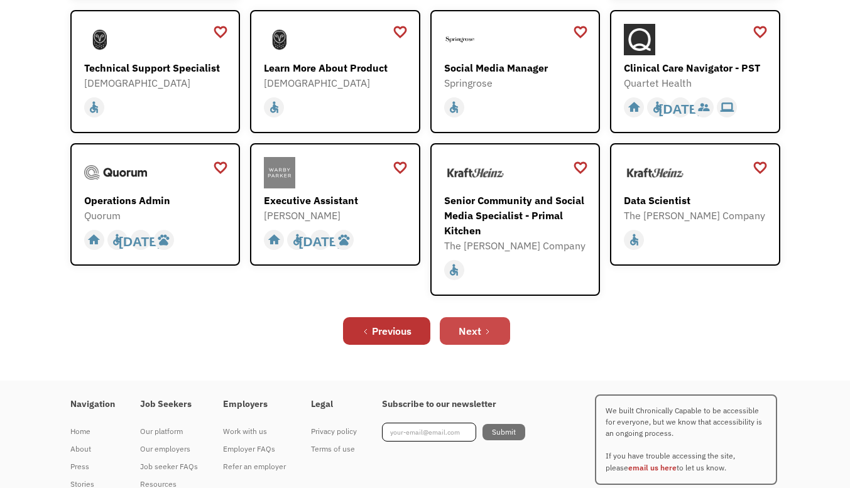
click at [478, 334] on div "Next" at bounding box center [470, 331] width 23 height 15
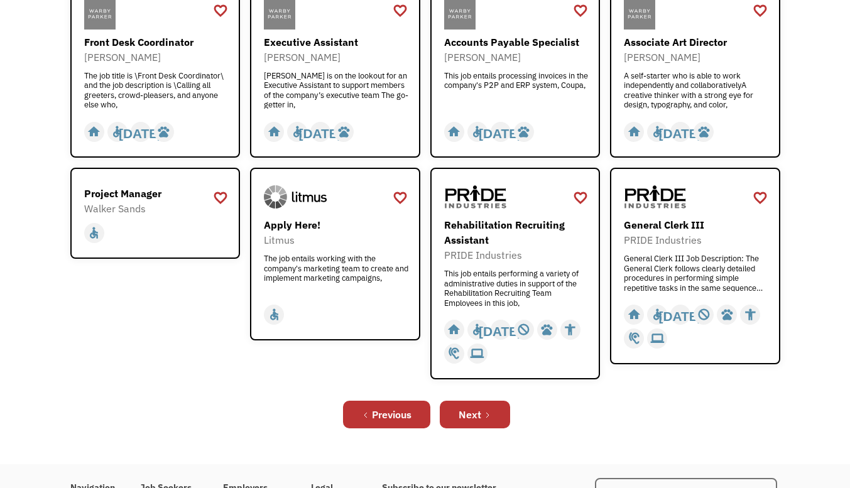
scroll to position [418, 0]
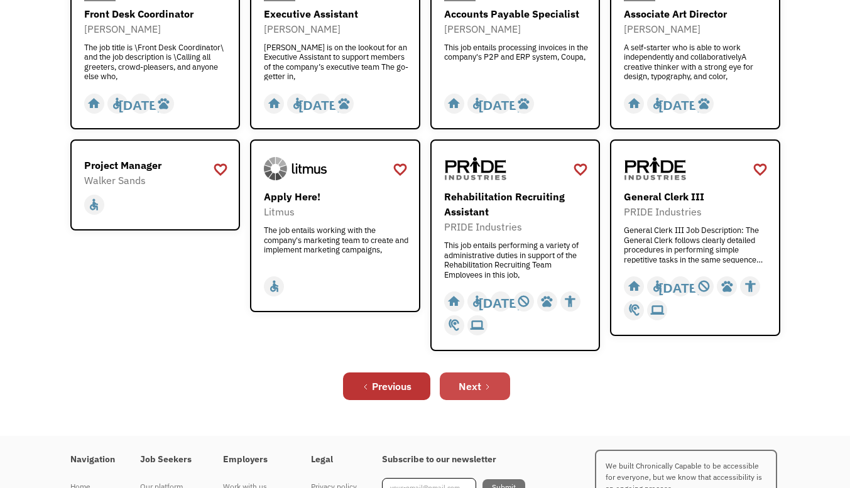
click at [478, 383] on div "Next" at bounding box center [470, 386] width 23 height 15
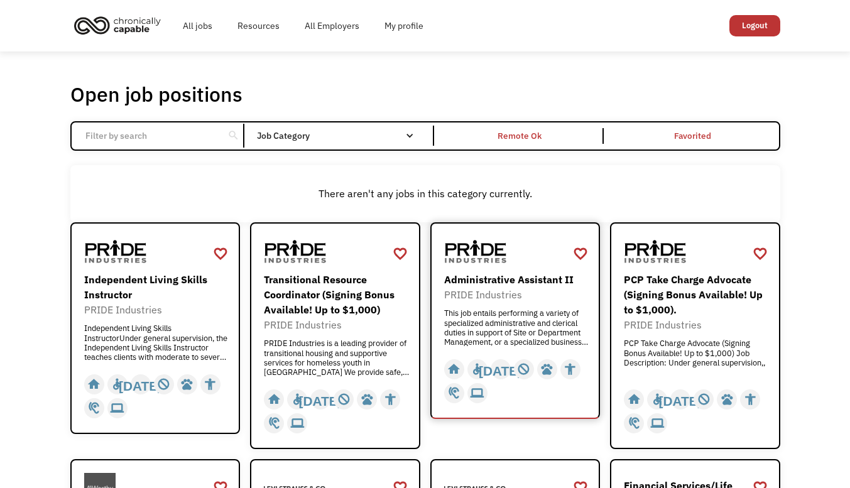
click at [482, 312] on div "This job entails performing a variety of specialized administrative and clerica…" at bounding box center [517, 328] width 146 height 38
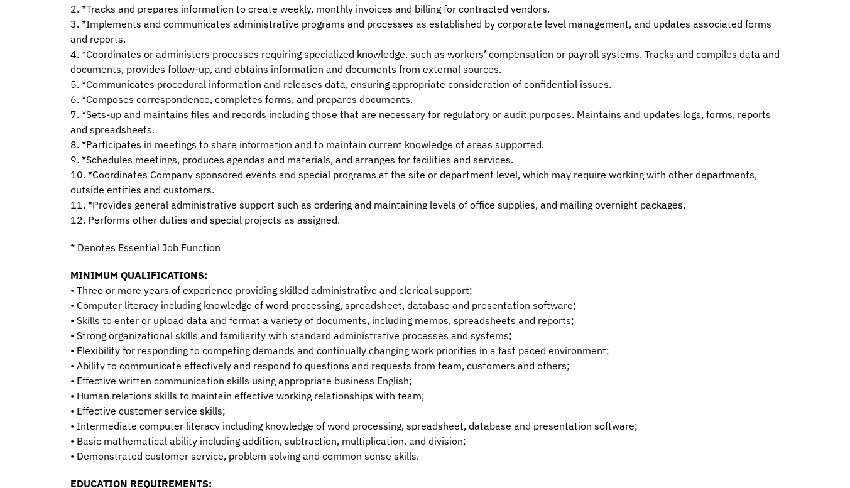
scroll to position [372, 0]
